Goal: Task Accomplishment & Management: Manage account settings

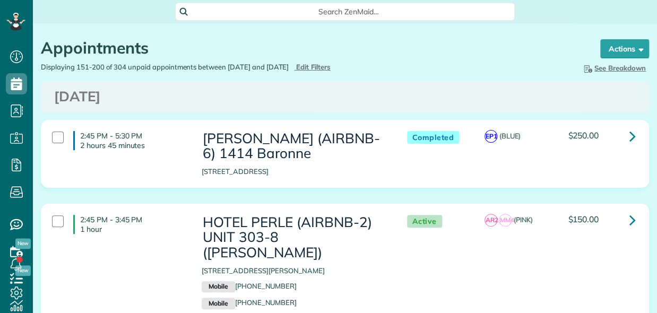
scroll to position [5, 5]
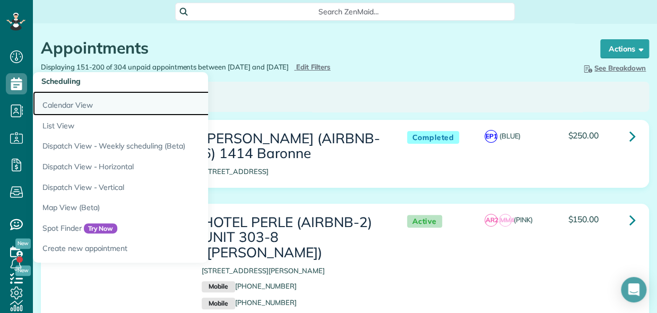
click at [72, 103] on link "Calendar View" at bounding box center [166, 103] width 266 height 24
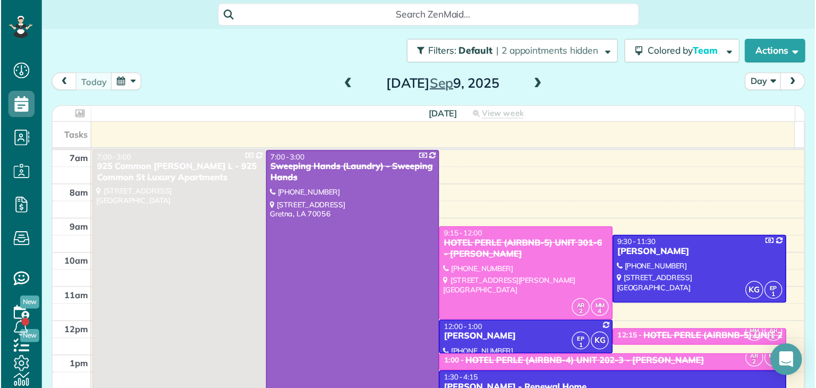
scroll to position [387, 32]
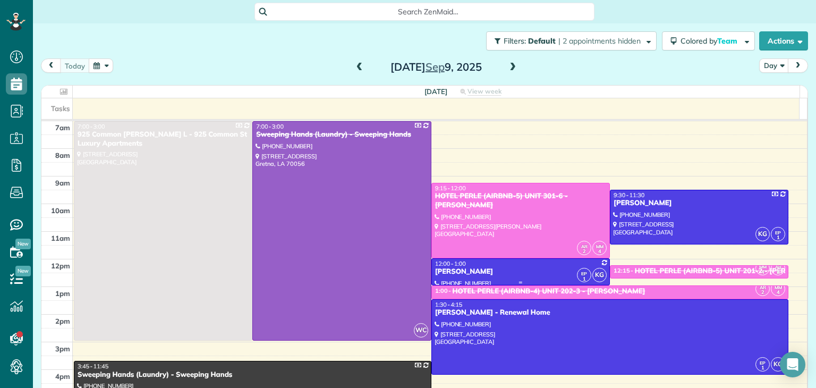
click at [519, 268] on div "[PERSON_NAME]" at bounding box center [520, 271] width 172 height 9
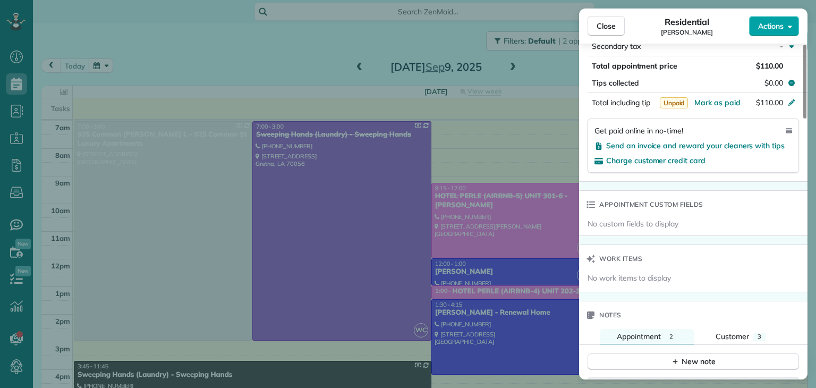
scroll to position [629, 0]
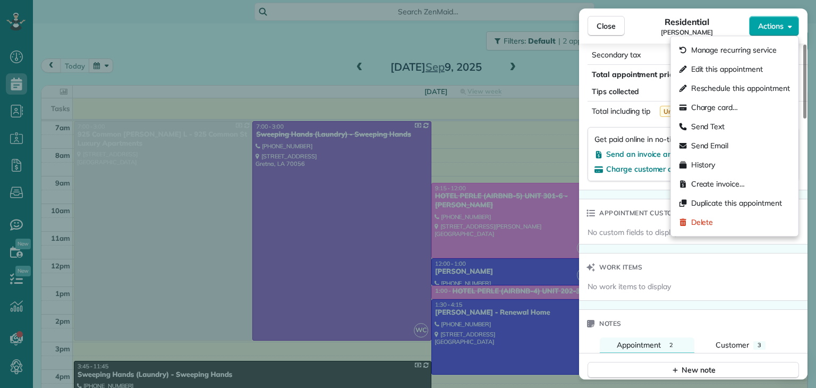
click at [657, 32] on button "Actions" at bounding box center [774, 26] width 50 height 20
click at [657, 105] on span "Charge card…" at bounding box center [714, 107] width 47 height 11
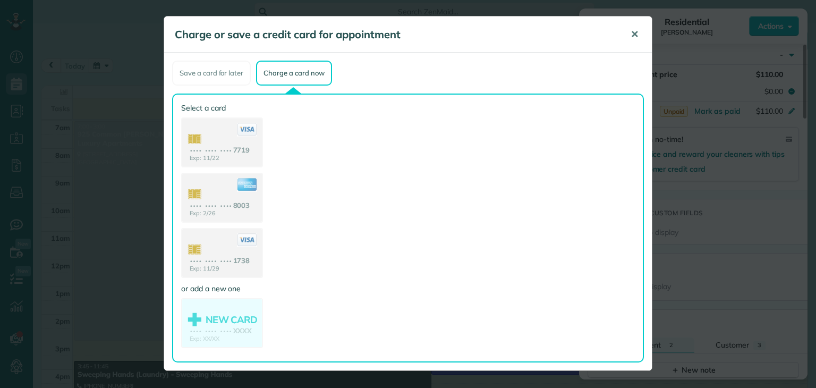
click at [633, 35] on span "✕" at bounding box center [634, 34] width 8 height 12
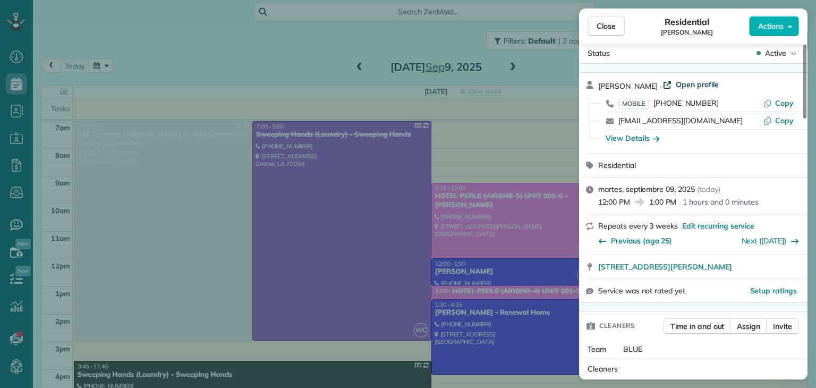
scroll to position [0, 0]
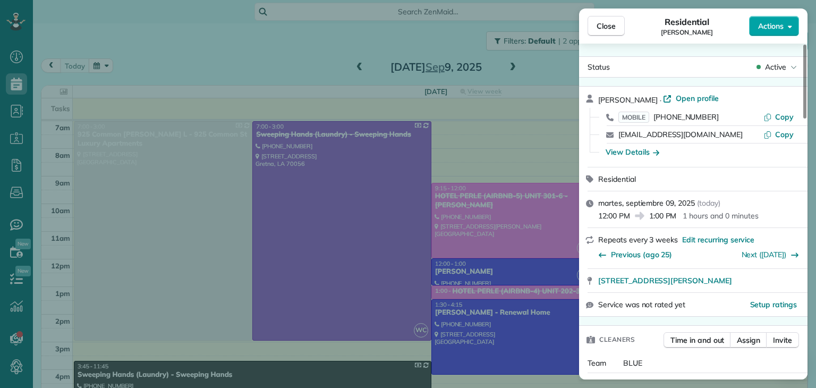
click at [657, 31] on span "Actions" at bounding box center [770, 26] width 25 height 11
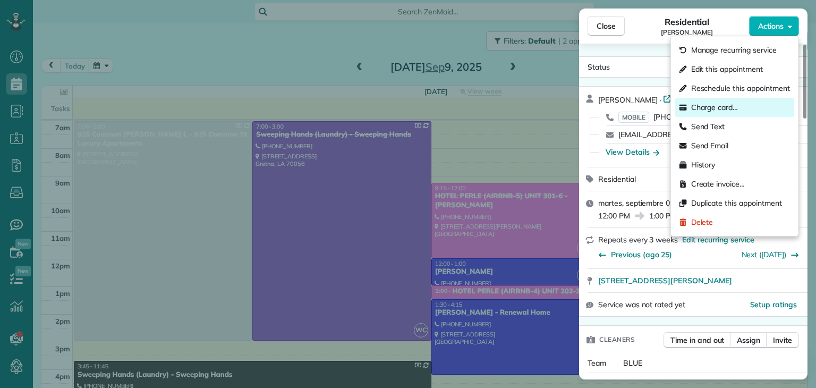
click at [657, 105] on span "Charge card…" at bounding box center [714, 107] width 47 height 11
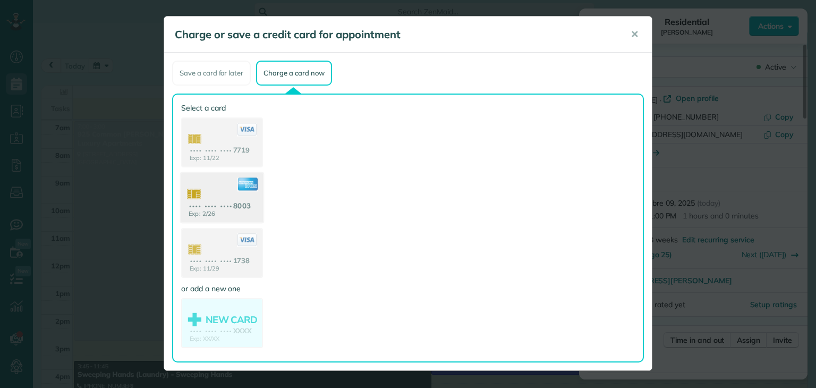
click at [234, 201] on use at bounding box center [222, 199] width 82 height 52
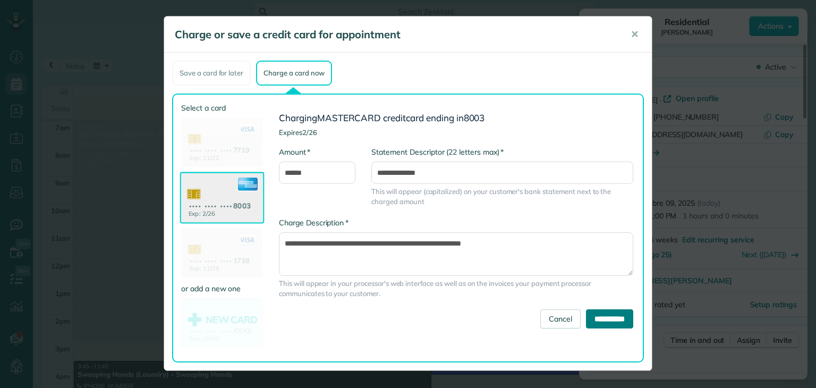
click at [601, 313] on input "**********" at bounding box center [609, 318] width 47 height 19
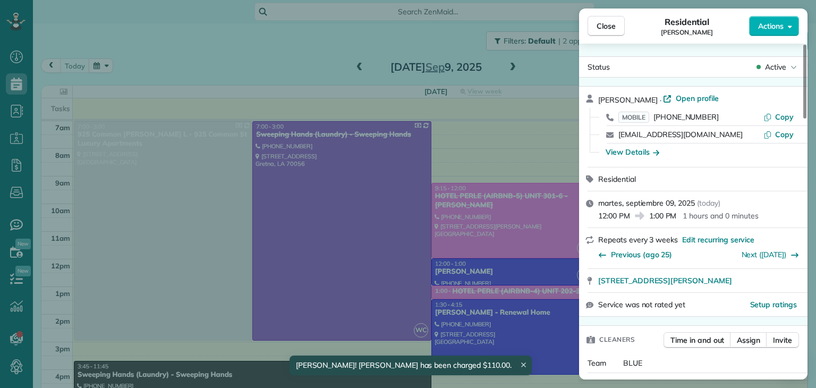
click at [182, 63] on div "Close Residential [PERSON_NAME] Actions Status Active [PERSON_NAME] · Open prof…" at bounding box center [408, 194] width 816 height 388
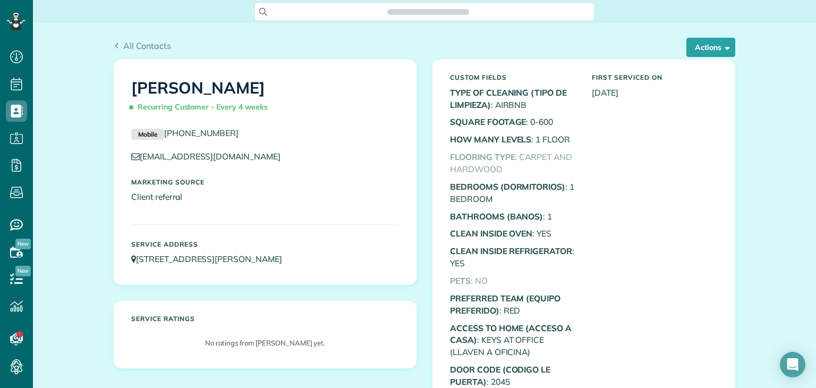
scroll to position [5, 5]
click at [710, 45] on button "Actions" at bounding box center [710, 47] width 49 height 19
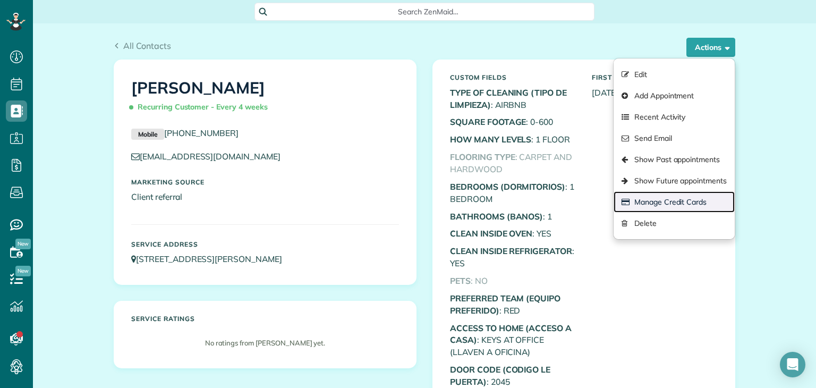
click at [659, 202] on link "Manage Credit Cards" at bounding box center [673, 201] width 121 height 21
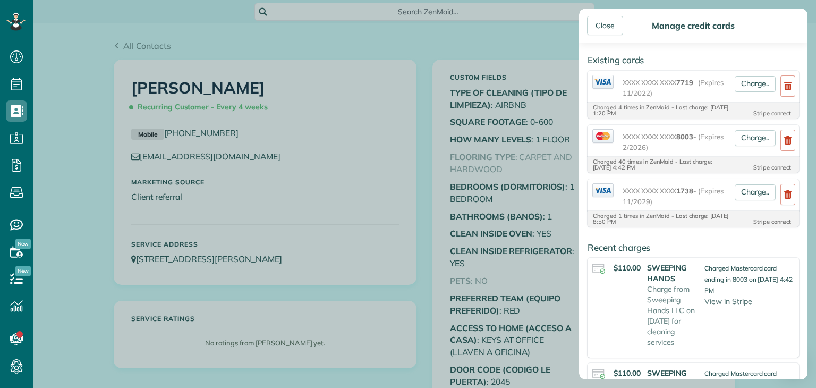
scroll to position [159, 0]
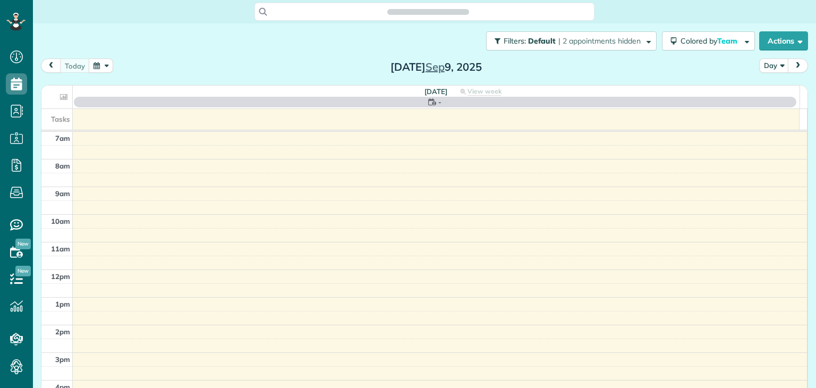
scroll to position [5, 5]
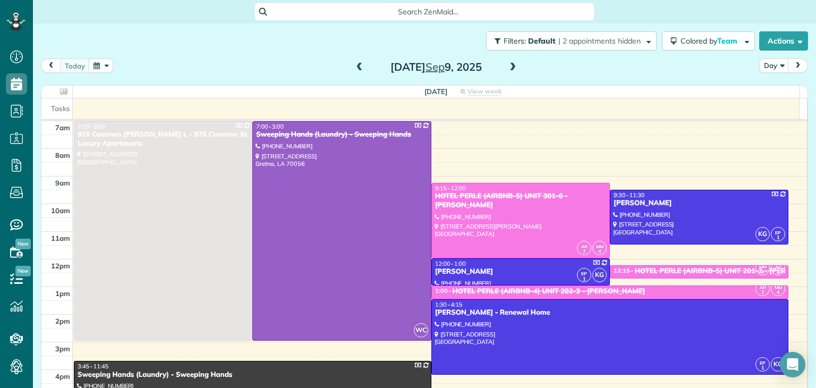
click at [358, 64] on span at bounding box center [360, 68] width 12 height 10
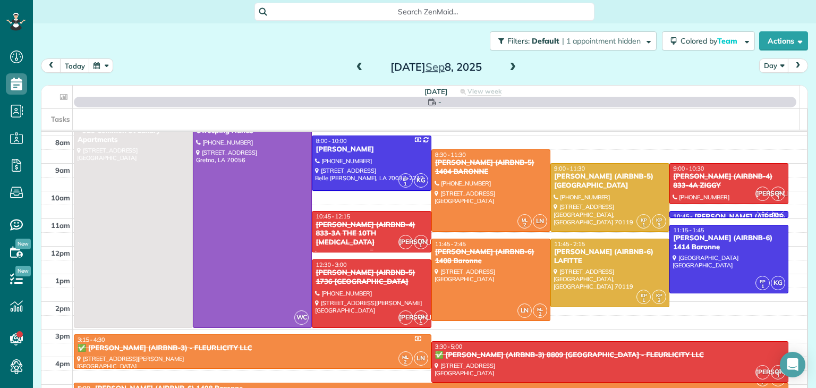
scroll to position [106, 0]
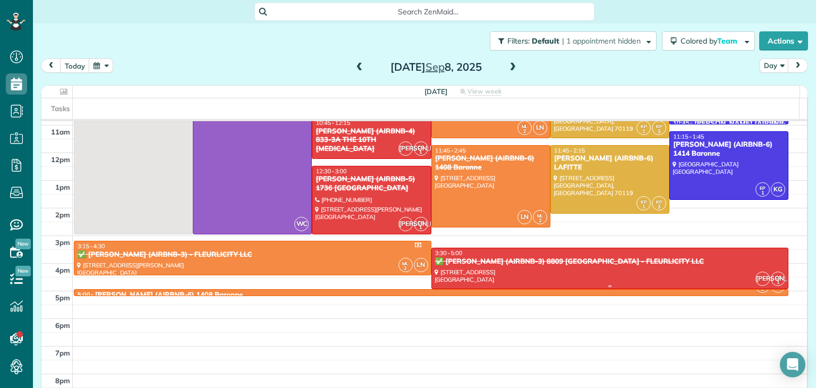
click at [500, 268] on div at bounding box center [610, 268] width 356 height 40
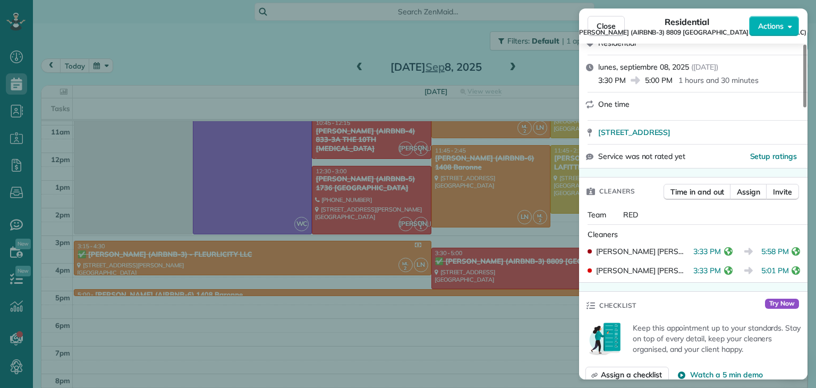
scroll to position [586, 0]
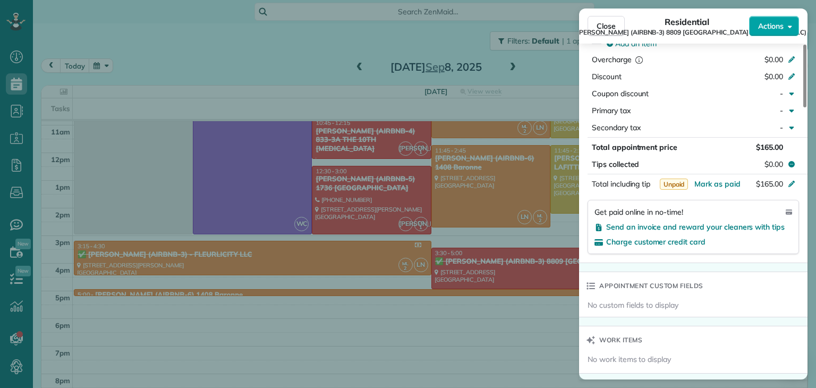
click at [771, 25] on span "Actions" at bounding box center [770, 26] width 25 height 11
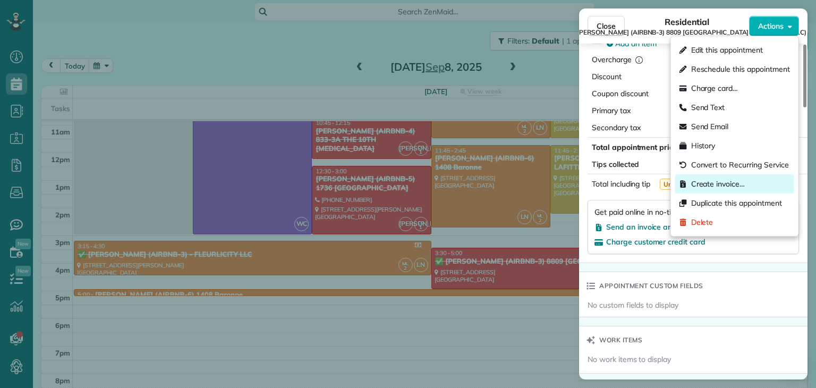
click at [714, 183] on span "Create invoice…" at bounding box center [718, 183] width 54 height 11
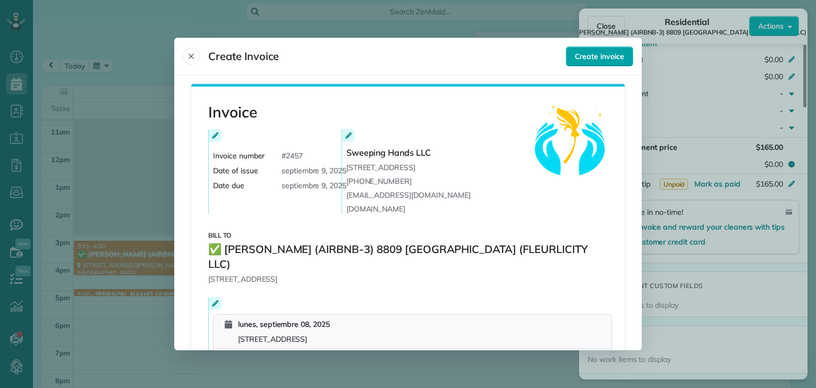
click at [579, 52] on span "Create invoice" at bounding box center [599, 56] width 49 height 11
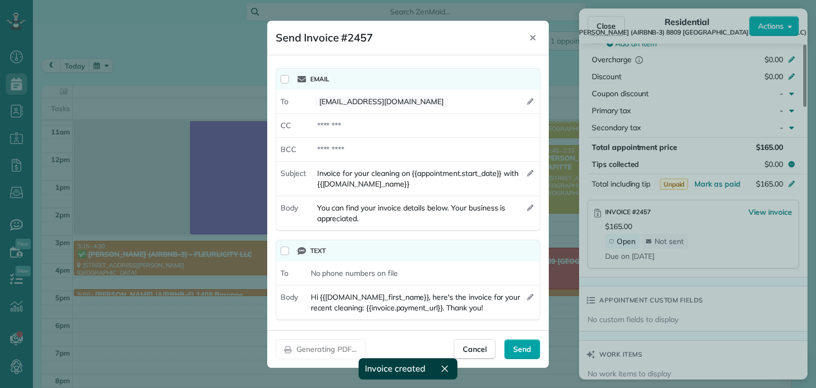
click at [518, 347] on span "Send" at bounding box center [522, 349] width 18 height 11
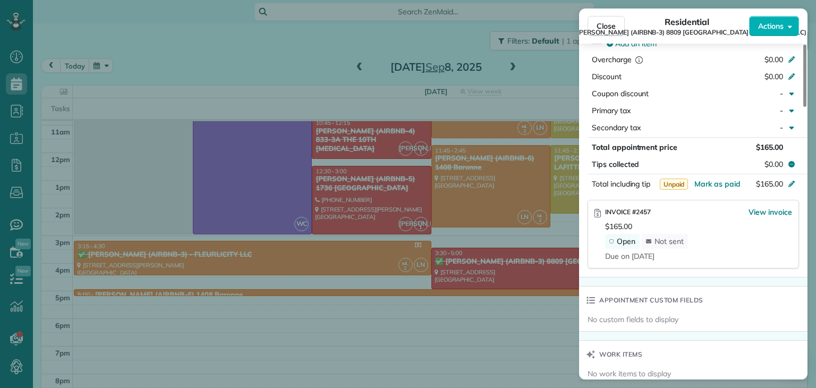
click at [705, 234] on div "Open Not sent" at bounding box center [698, 241] width 187 height 15
click at [609, 21] on span "Close" at bounding box center [605, 26] width 19 height 11
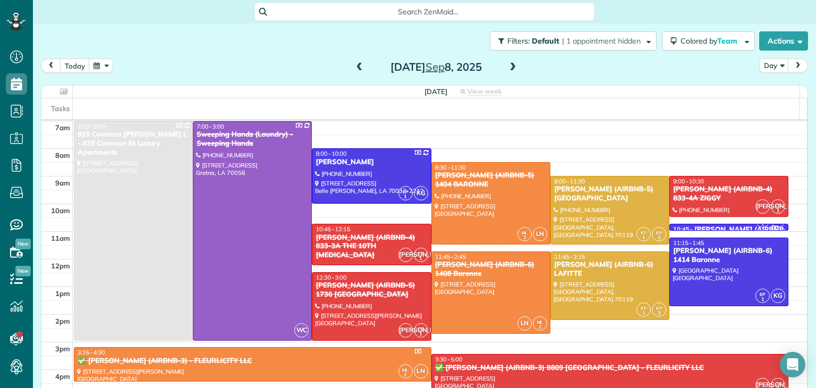
click at [510, 66] on span at bounding box center [513, 68] width 12 height 10
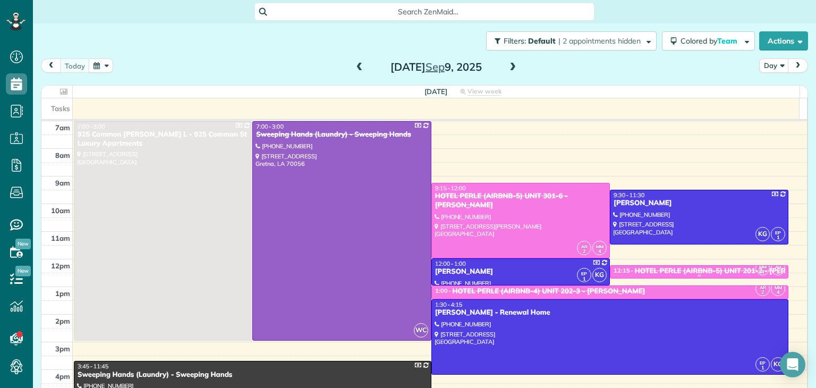
scroll to position [53, 0]
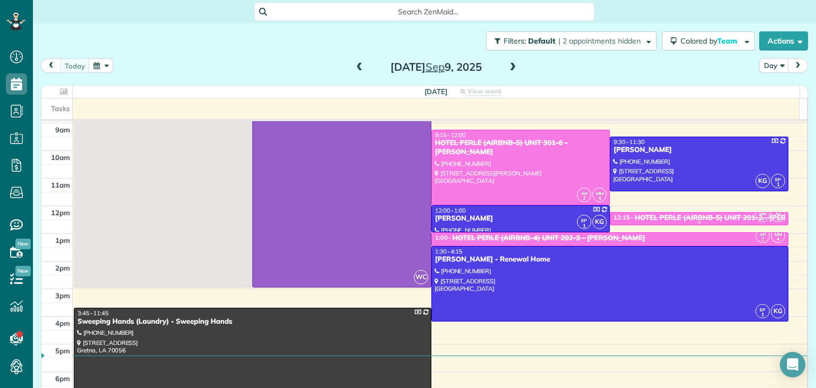
click at [642, 214] on div "HOTEL PERLE (AIRBNB-5) UNIT 201-2 - [PERSON_NAME]" at bounding box center [731, 217] width 193 height 9
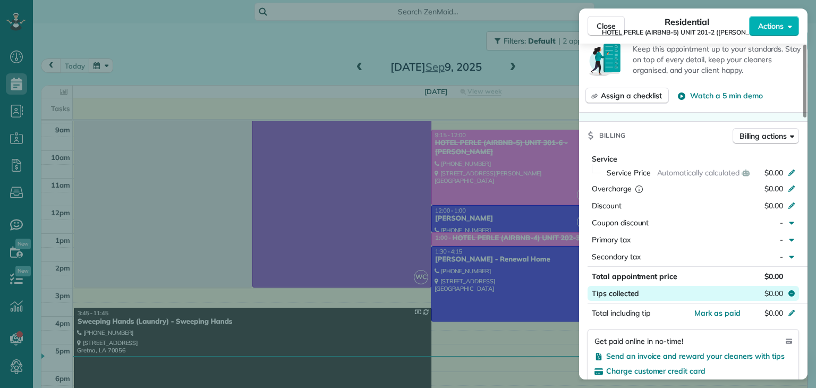
scroll to position [535, 0]
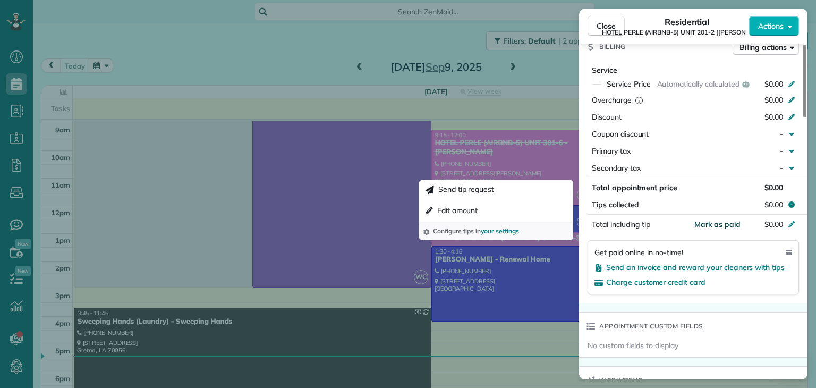
click at [719, 229] on span "Mark as paid" at bounding box center [717, 224] width 46 height 10
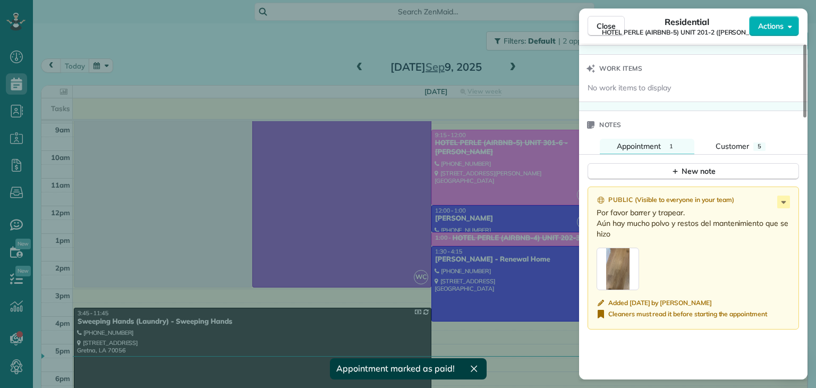
scroll to position [856, 0]
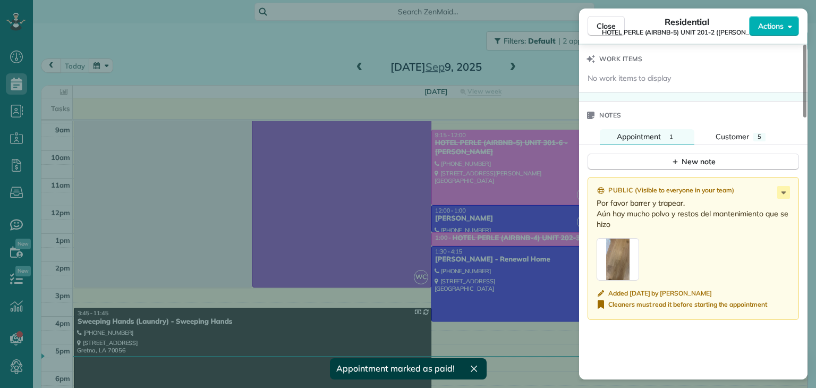
click at [509, 233] on div "Close Residential HOTEL PERLE (AIRBNB-5) UNIT 201-2 (NICK BRUNO) Actions Status…" at bounding box center [408, 194] width 816 height 388
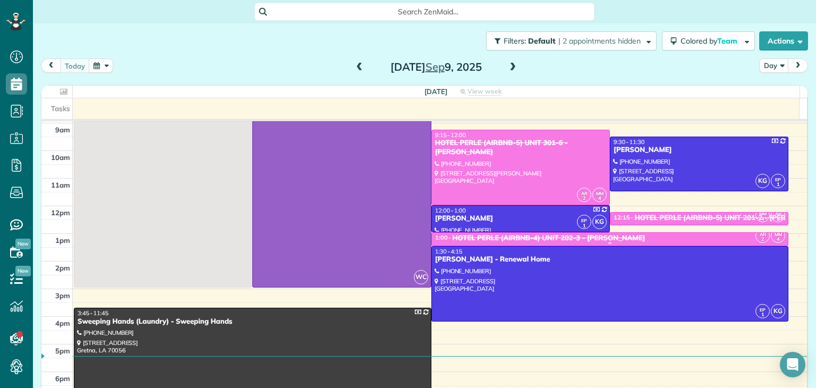
click at [504, 239] on div "HOTEL PERLE (AIRBNB-4) UNIT 202-3 - [PERSON_NAME]" at bounding box center [548, 238] width 193 height 9
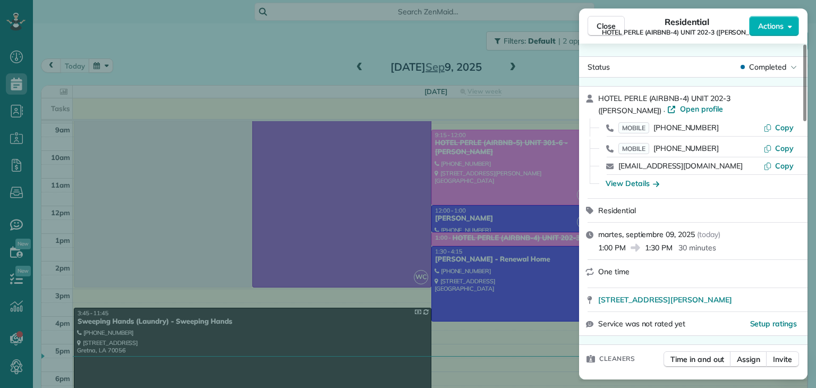
scroll to position [637, 0]
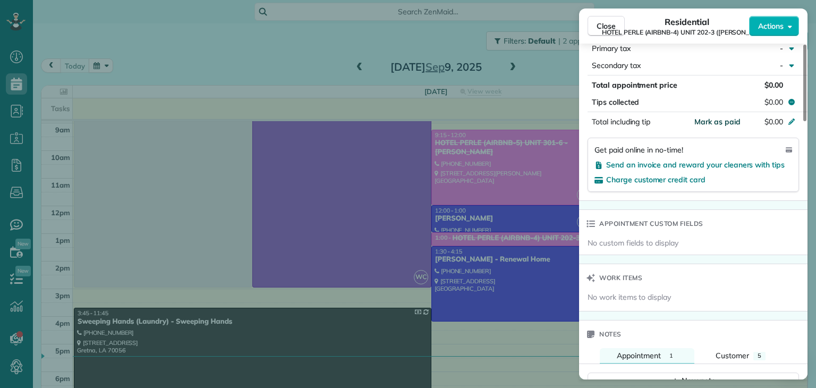
click at [719, 126] on span "Mark as paid" at bounding box center [717, 122] width 46 height 10
click at [603, 21] on span "Close" at bounding box center [605, 26] width 19 height 11
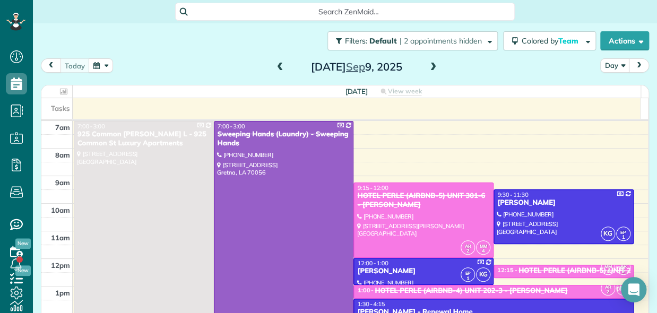
scroll to position [313, 32]
